Goal: Obtain resource: Obtain resource

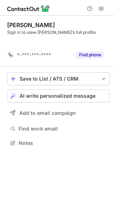
scroll to position [127, 114]
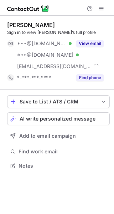
scroll to position [161, 114]
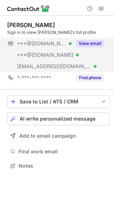
click at [89, 39] on div "View email" at bounding box center [88, 43] width 32 height 11
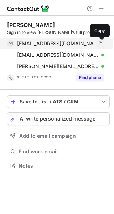
click at [99, 42] on span at bounding box center [101, 44] width 6 height 6
